Goal: Task Accomplishment & Management: Manage account settings

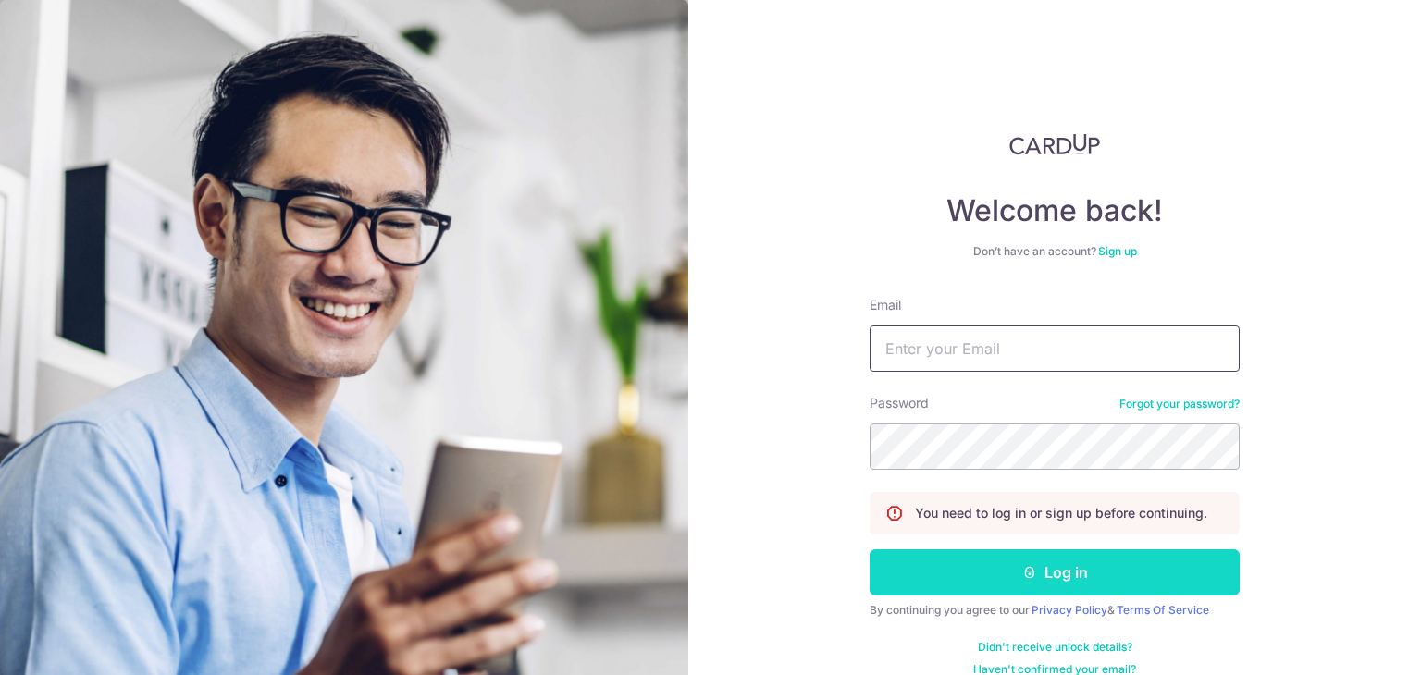
type input "[EMAIL_ADDRESS][DOMAIN_NAME]"
click at [980, 582] on button "Log in" at bounding box center [1054, 572] width 370 height 46
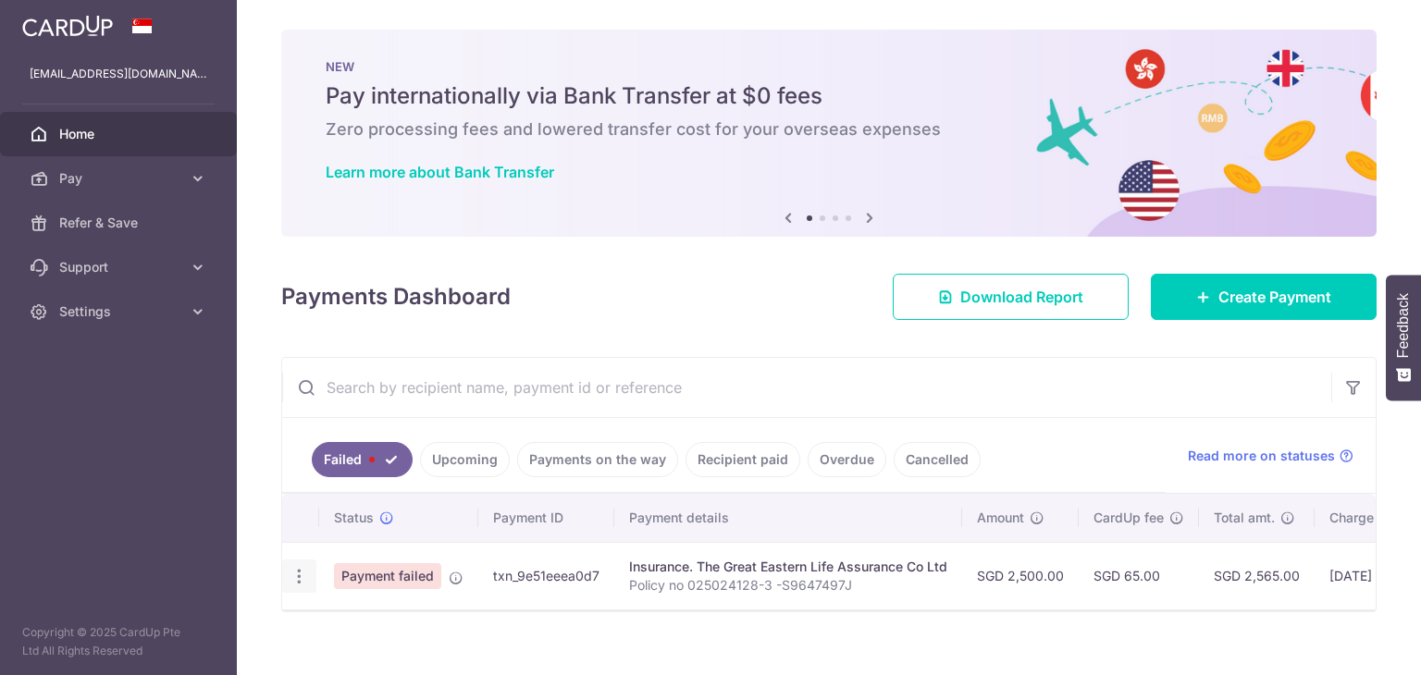
click at [300, 580] on icon "button" at bounding box center [299, 576] width 19 height 19
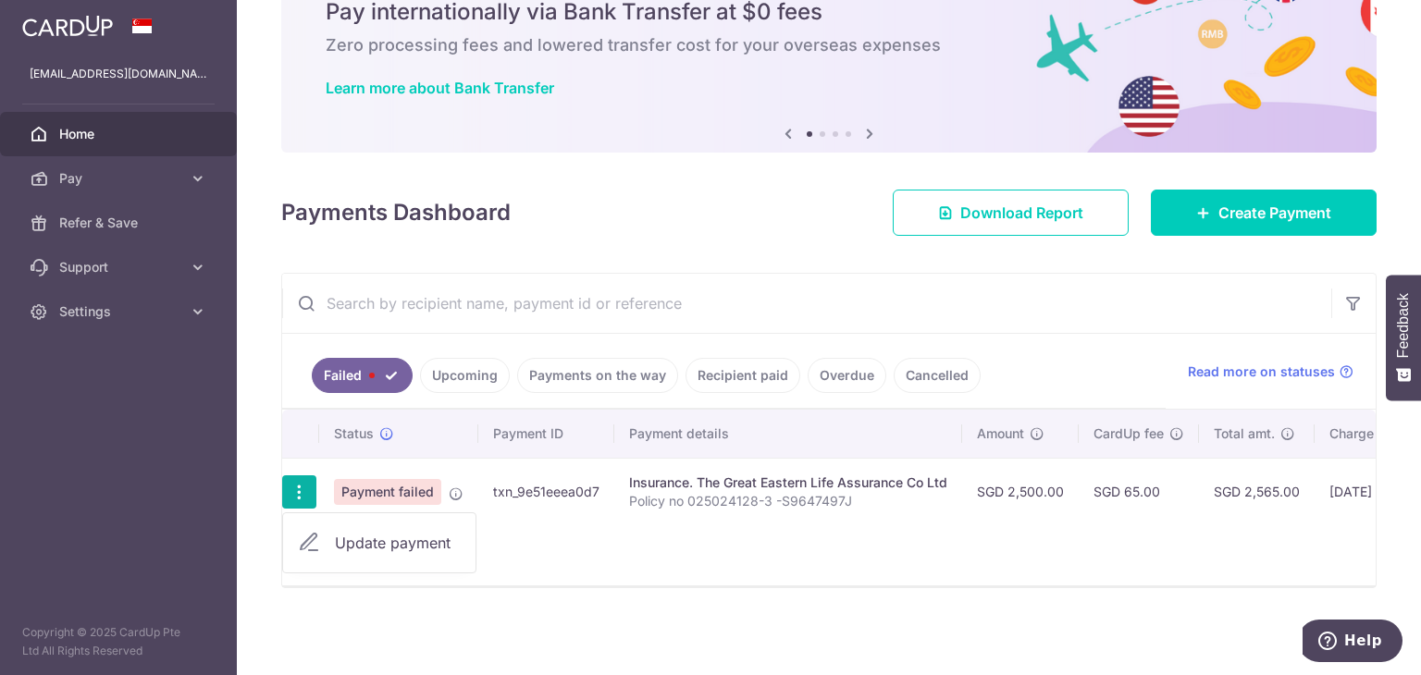
click at [398, 532] on span "Update payment" at bounding box center [398, 543] width 126 height 22
radio input "true"
type input "2,500.00"
type input "Policy no 025024128-3 -S9647497J"
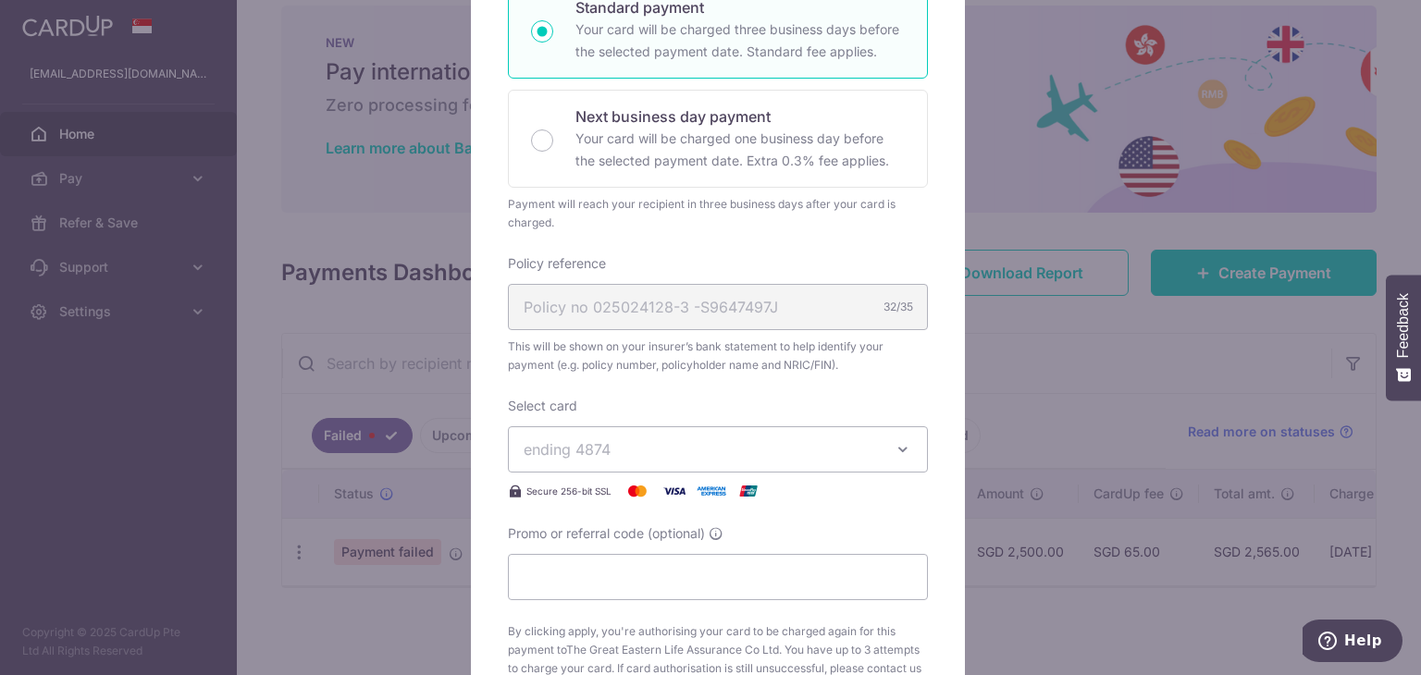
scroll to position [439, 0]
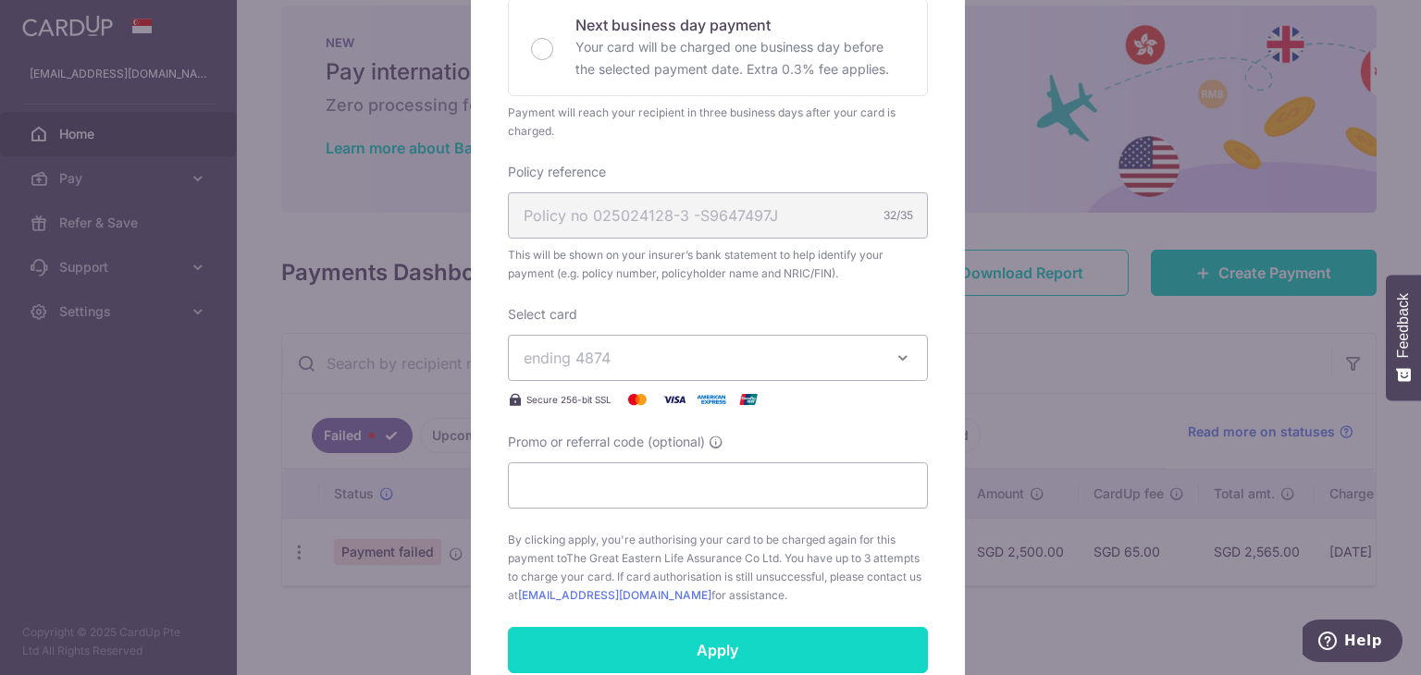
click at [592, 652] on input "Apply" at bounding box center [718, 650] width 420 height 46
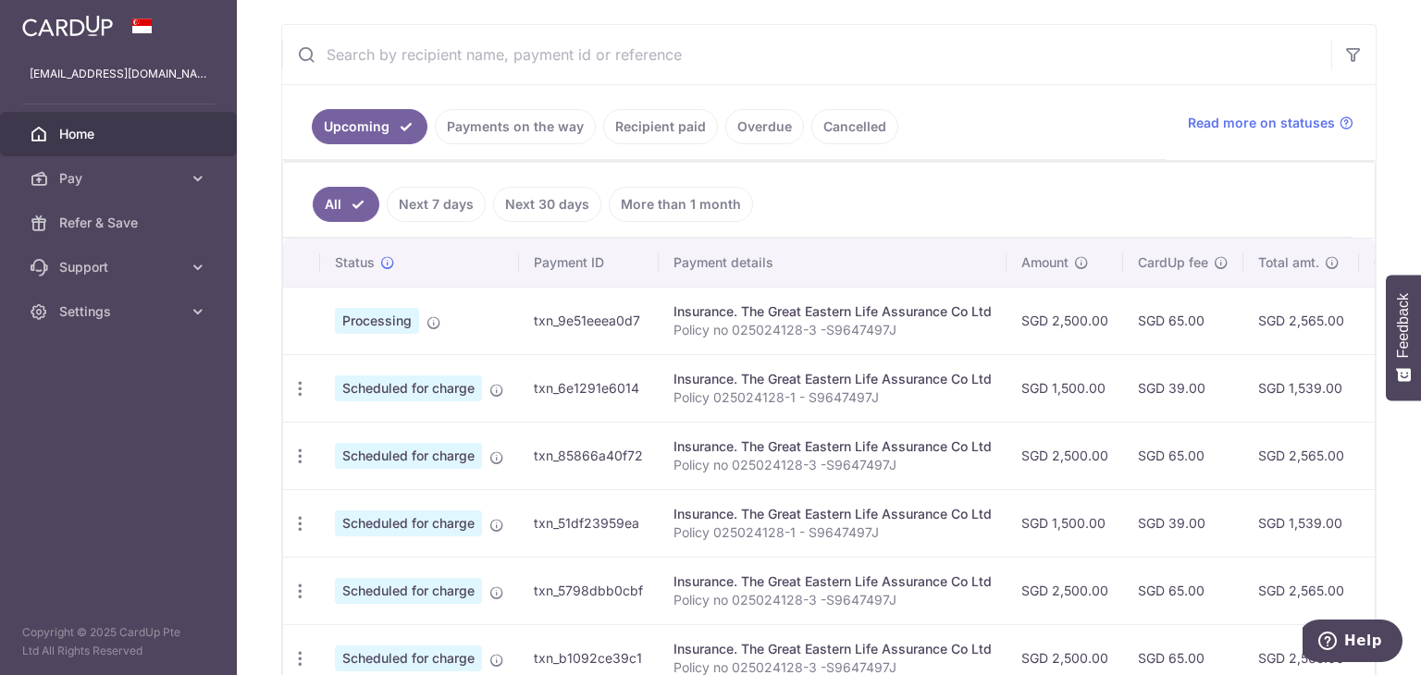
scroll to position [335, 0]
click at [1369, 104] on div "× Pause Schedule Pause all future payments in this series Pause just this one p…" at bounding box center [829, 337] width 1184 height 675
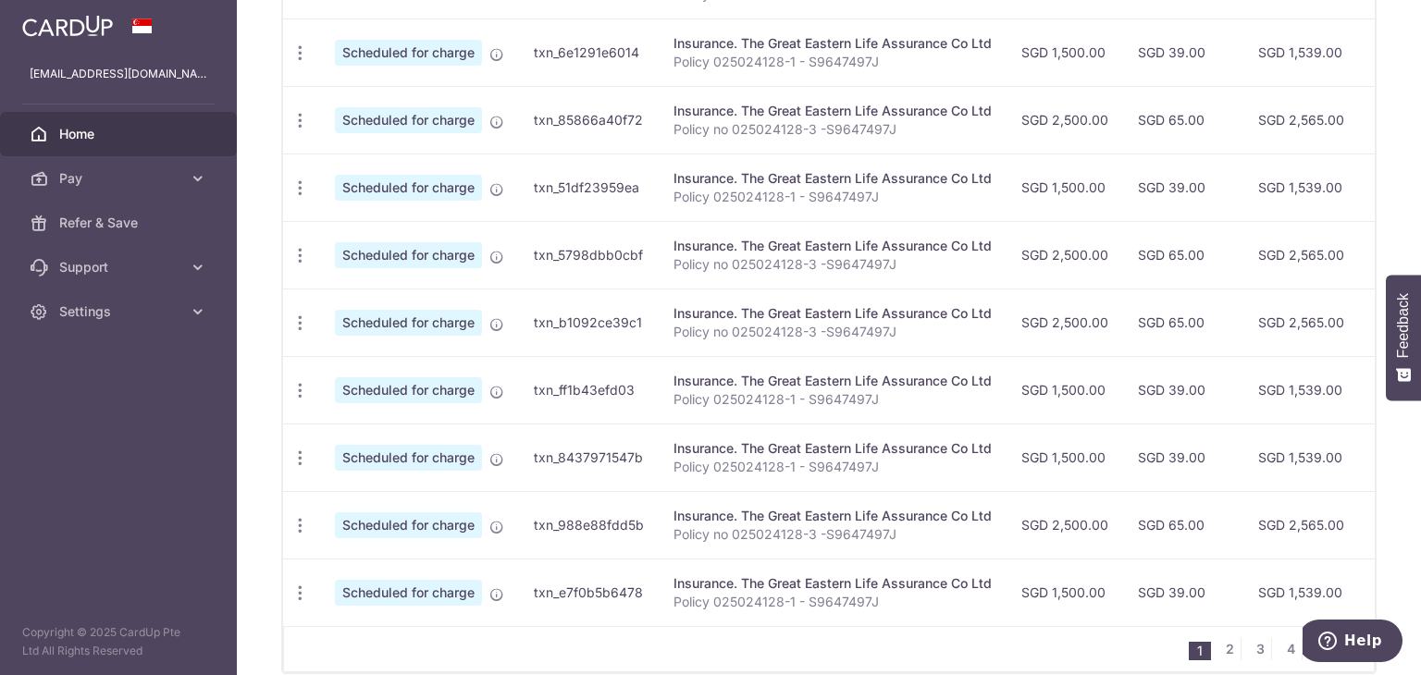
scroll to position [0, 0]
